Goal: Task Accomplishment & Management: Use online tool/utility

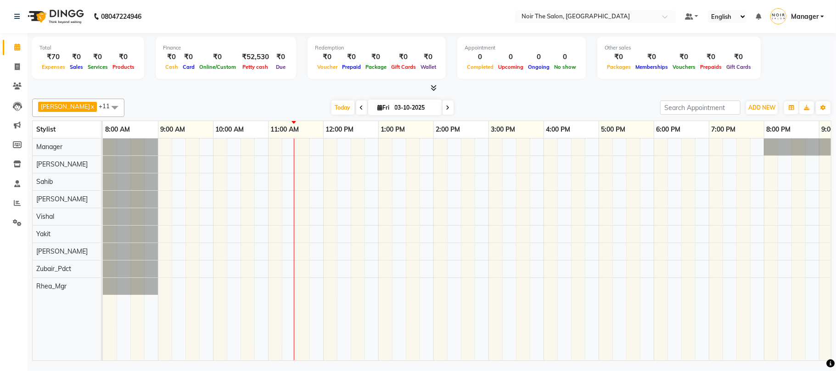
click at [6, 231] on li "Settings" at bounding box center [14, 224] width 28 height 20
click at [15, 219] on span at bounding box center [17, 223] width 16 height 11
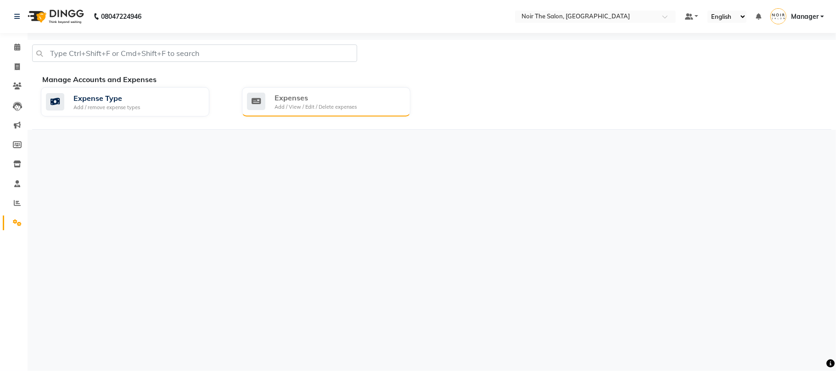
click at [317, 109] on div "Add / View / Edit / Delete expenses" at bounding box center [316, 107] width 82 height 8
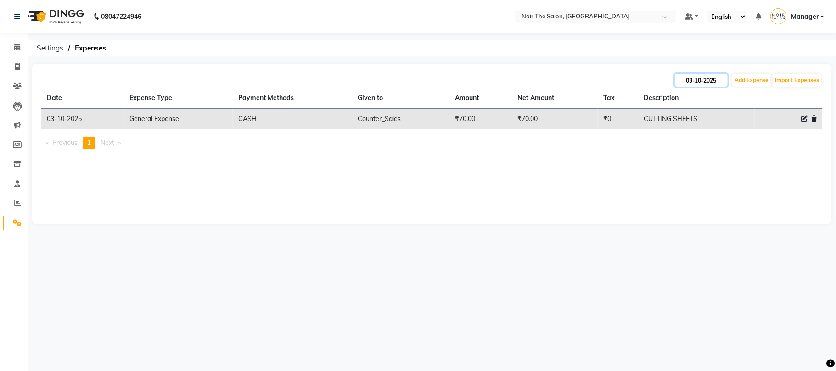
click at [704, 81] on input "03-10-2025" at bounding box center [701, 80] width 53 height 13
select select "10"
select select "2025"
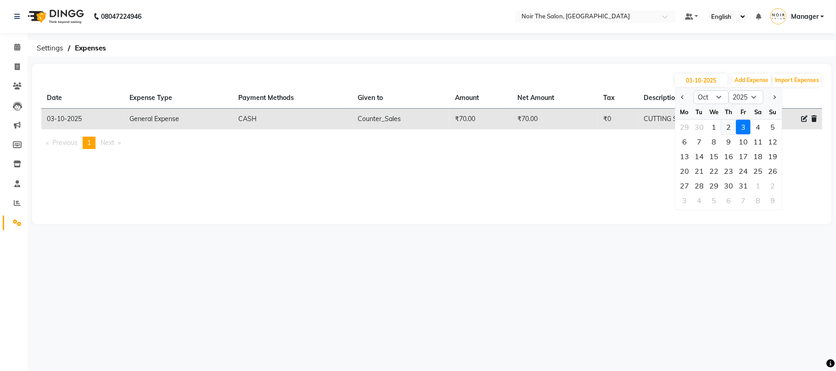
click at [730, 131] on div "2" at bounding box center [728, 127] width 15 height 15
type input "02-10-2025"
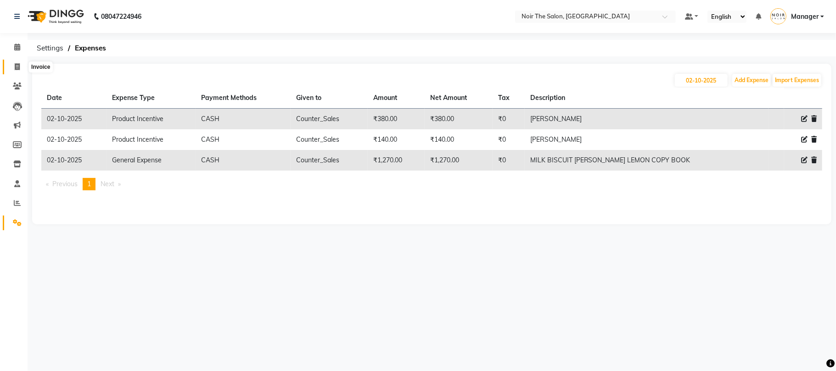
click at [15, 66] on icon at bounding box center [17, 66] width 5 height 7
select select "service"
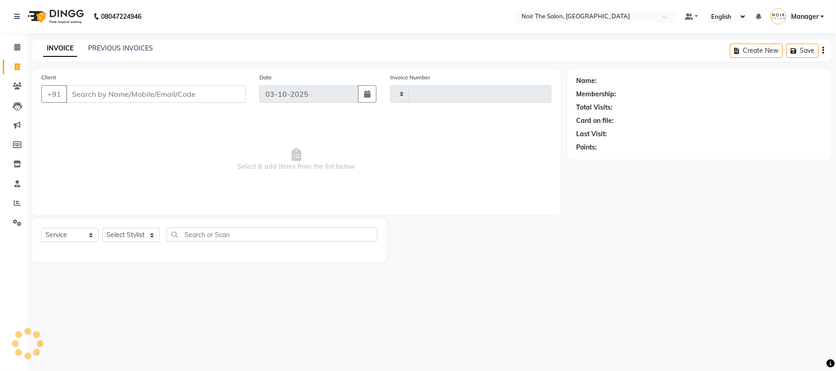
type input "3680"
select select "8026"
